Goal: Navigation & Orientation: Find specific page/section

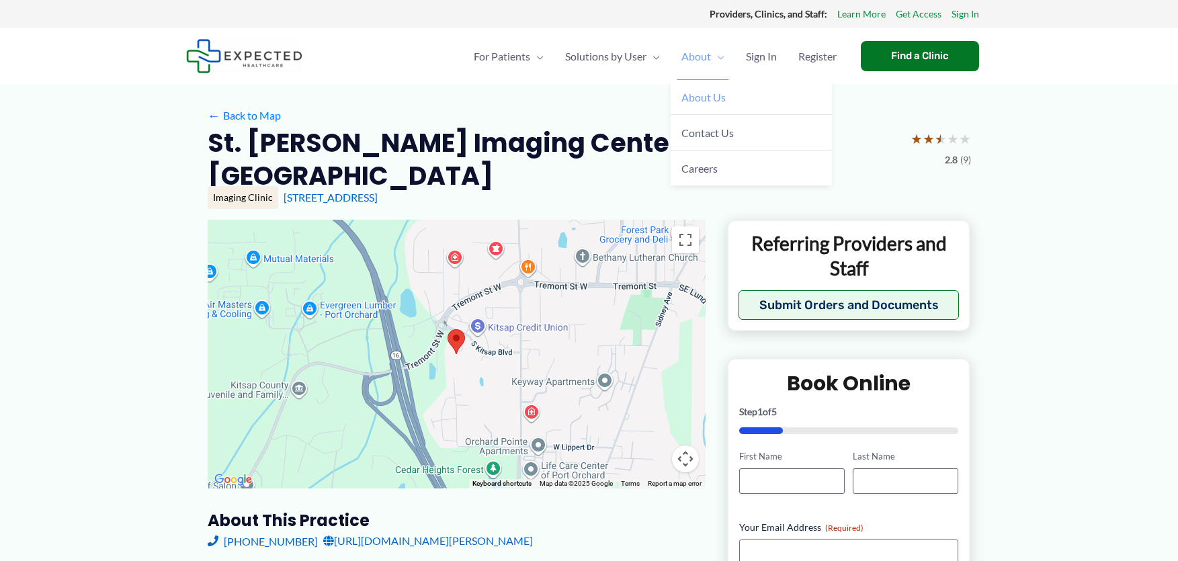
click at [712, 104] on link "About Us" at bounding box center [751, 98] width 161 height 36
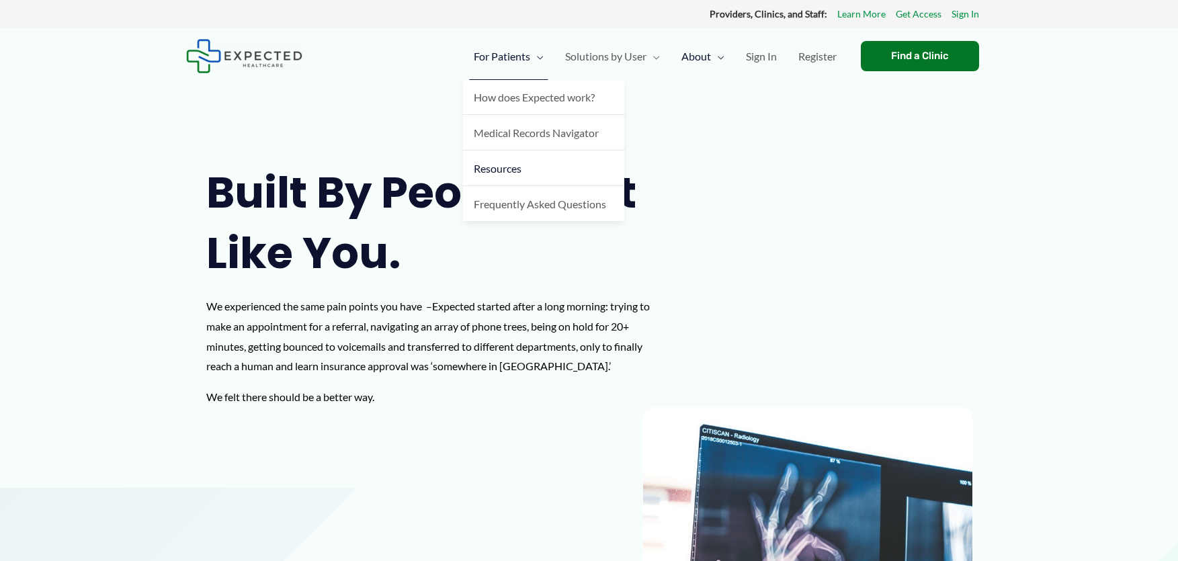
click at [531, 163] on link "Resources" at bounding box center [543, 169] width 161 height 36
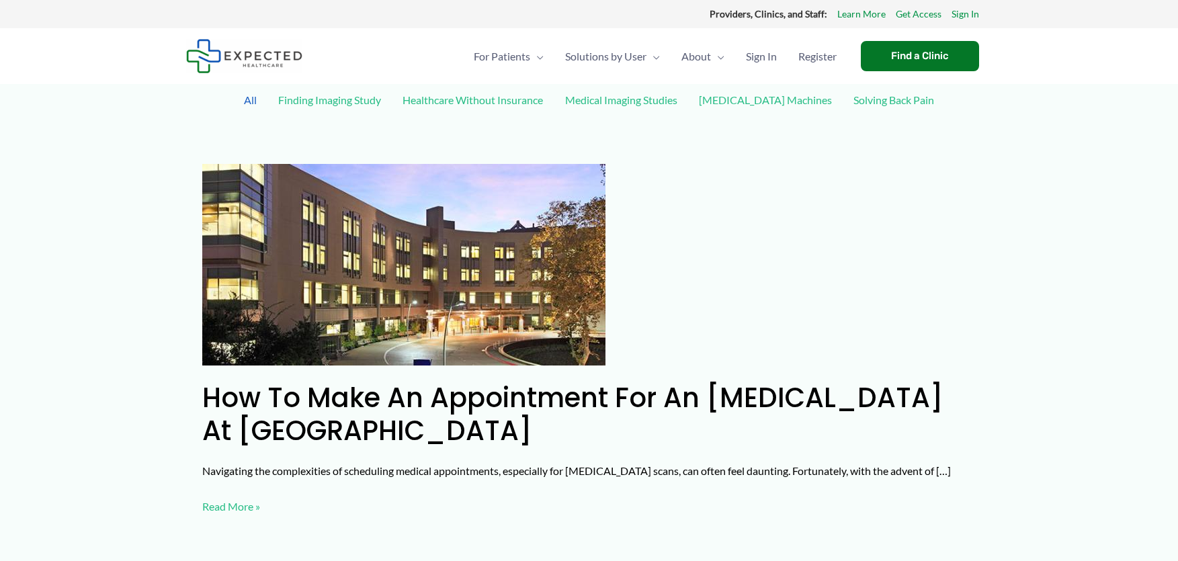
drag, startPoint x: 613, startPoint y: 447, endPoint x: 594, endPoint y: 1, distance: 446.7
